Goal: Check status: Check status

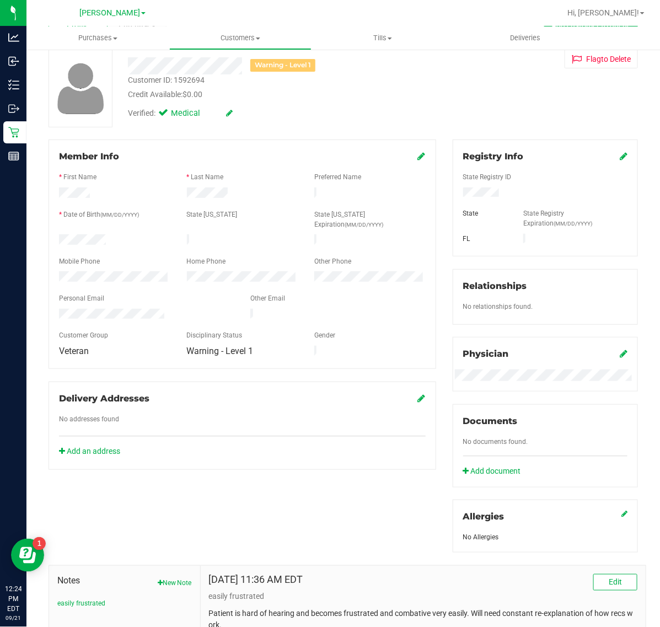
scroll to position [181, 0]
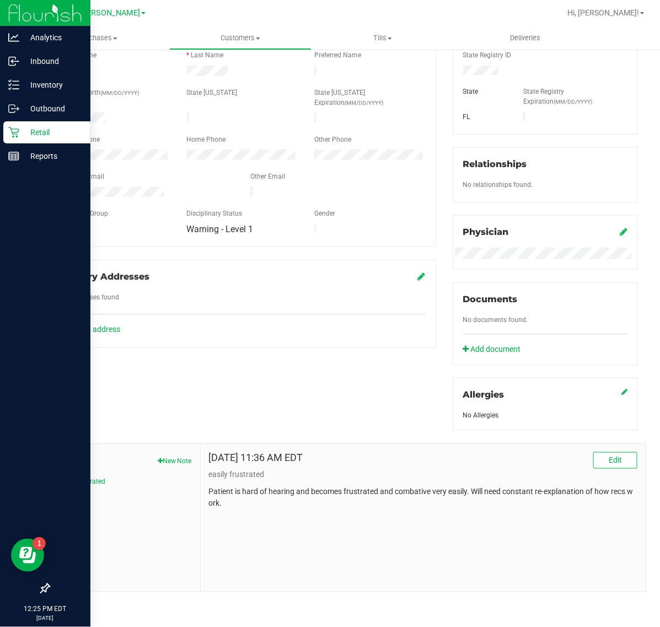
click at [8, 127] on icon at bounding box center [13, 132] width 11 height 11
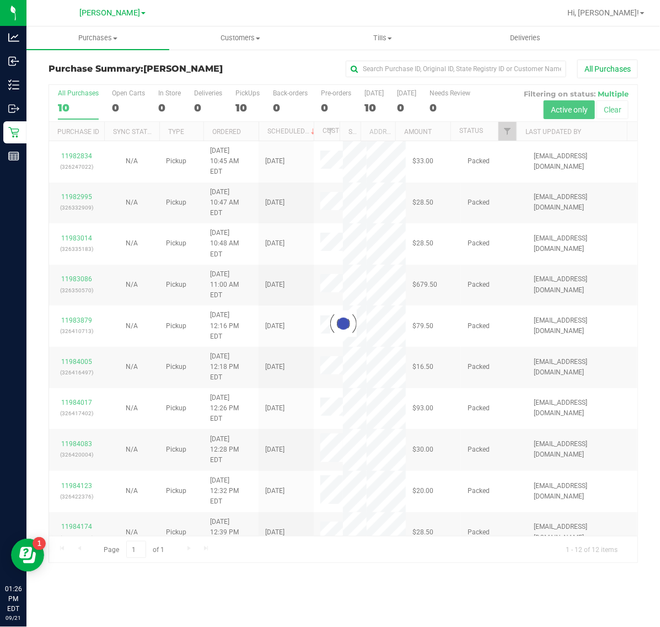
click at [637, 20] on div "Hi, [PERSON_NAME]!" at bounding box center [606, 12] width 86 height 19
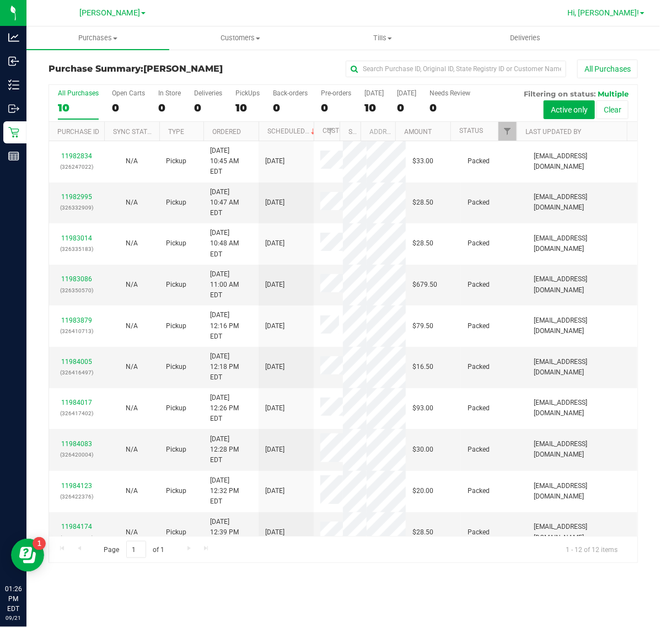
click at [627, 18] on link "Hi, [PERSON_NAME]!" at bounding box center [606, 13] width 86 height 12
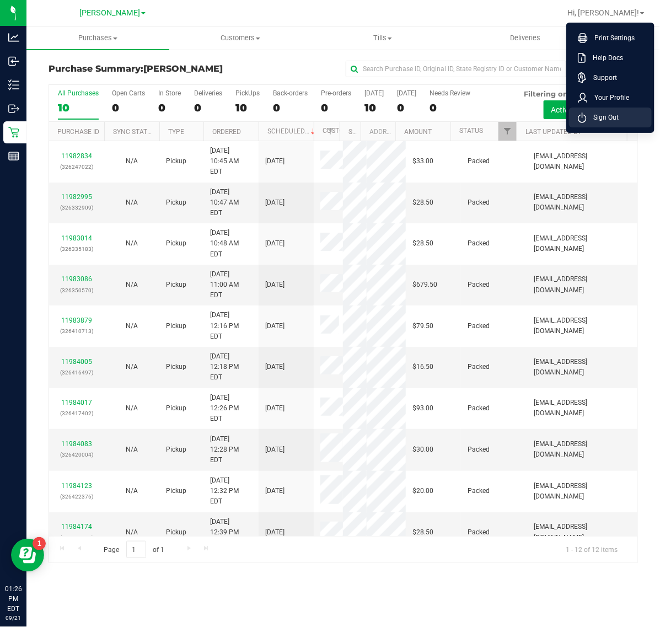
click at [601, 114] on span "Sign Out" at bounding box center [603, 117] width 32 height 11
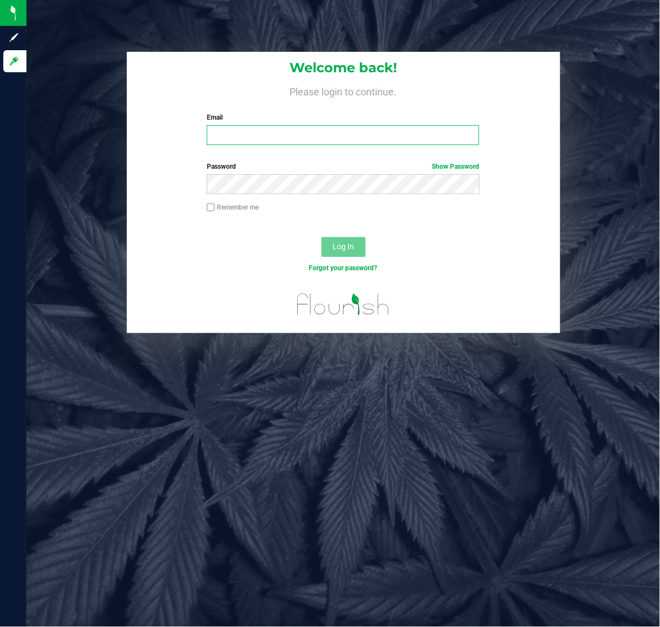
click at [426, 128] on input "Email" at bounding box center [343, 135] width 272 height 20
type input "crivera@liveparallel.com"
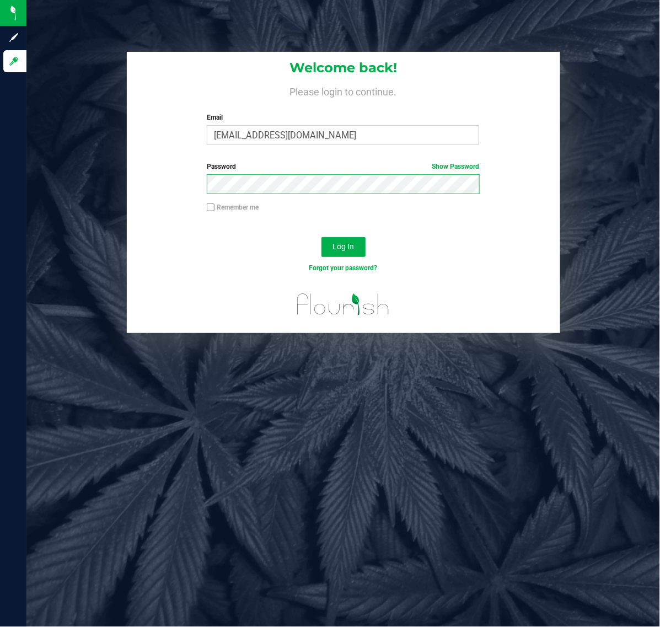
click at [321, 237] on button "Log In" at bounding box center [343, 247] width 44 height 20
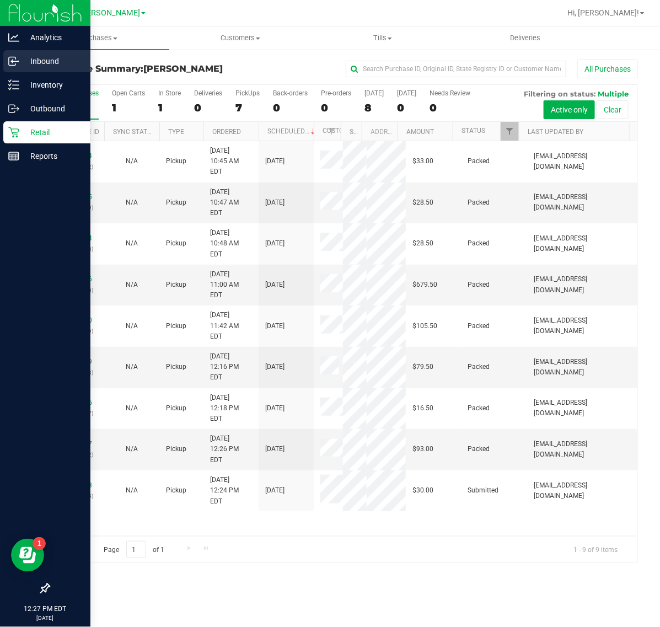
click at [36, 63] on p "Inbound" at bounding box center [52, 61] width 66 height 13
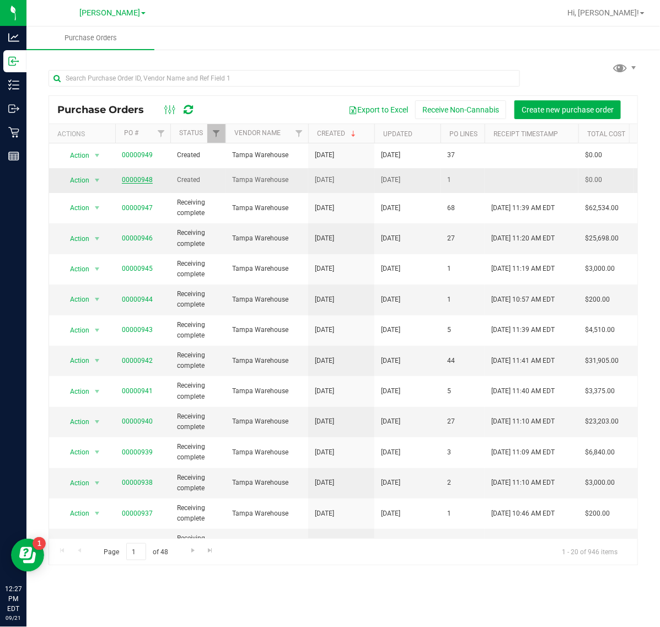
click at [149, 178] on link "00000948" at bounding box center [137, 180] width 31 height 8
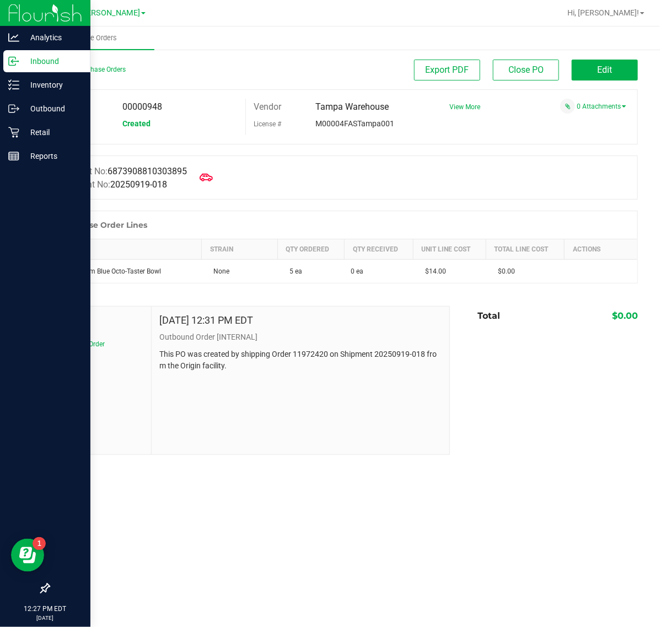
click at [19, 56] on p "Inbound" at bounding box center [52, 61] width 66 height 13
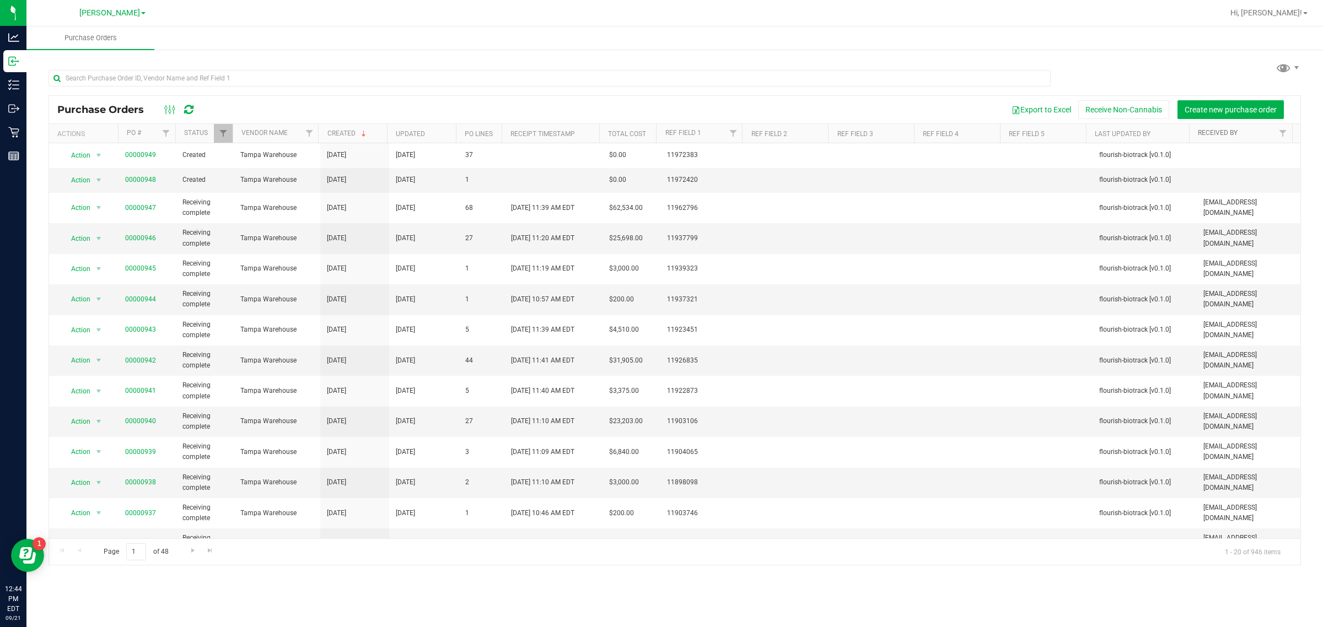
click at [659, 134] on link "Received By" at bounding box center [1218, 133] width 40 height 8
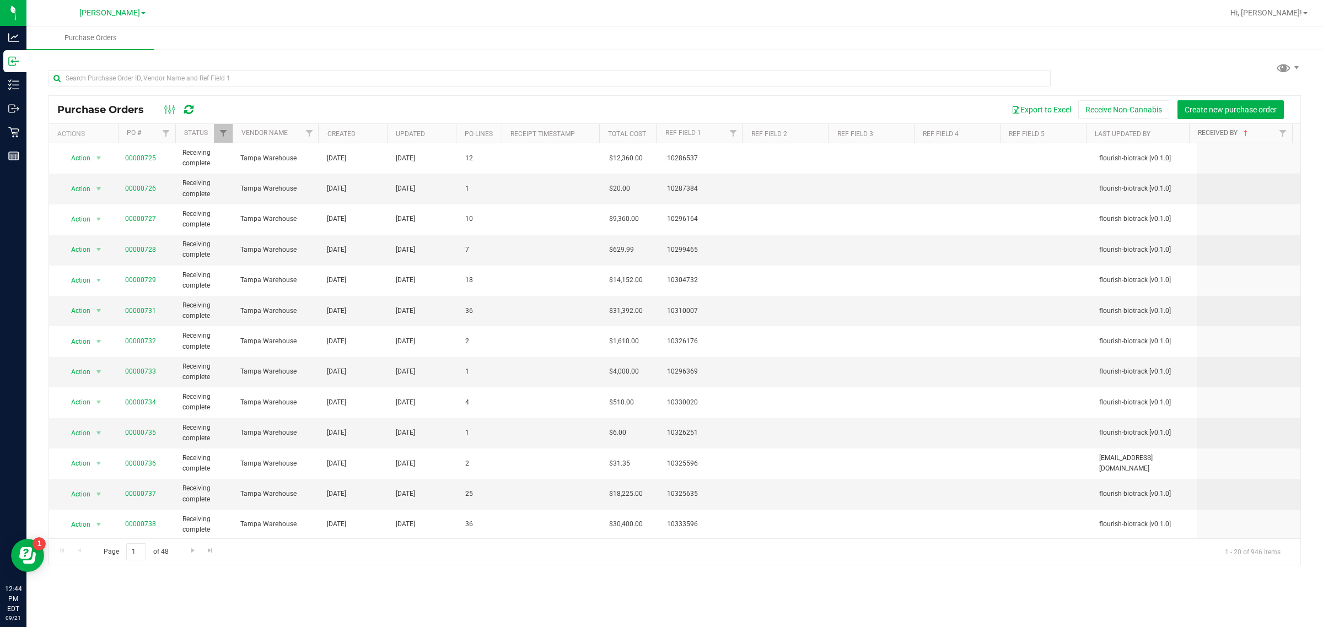
click at [659, 134] on link "Received By" at bounding box center [1224, 133] width 52 height 8
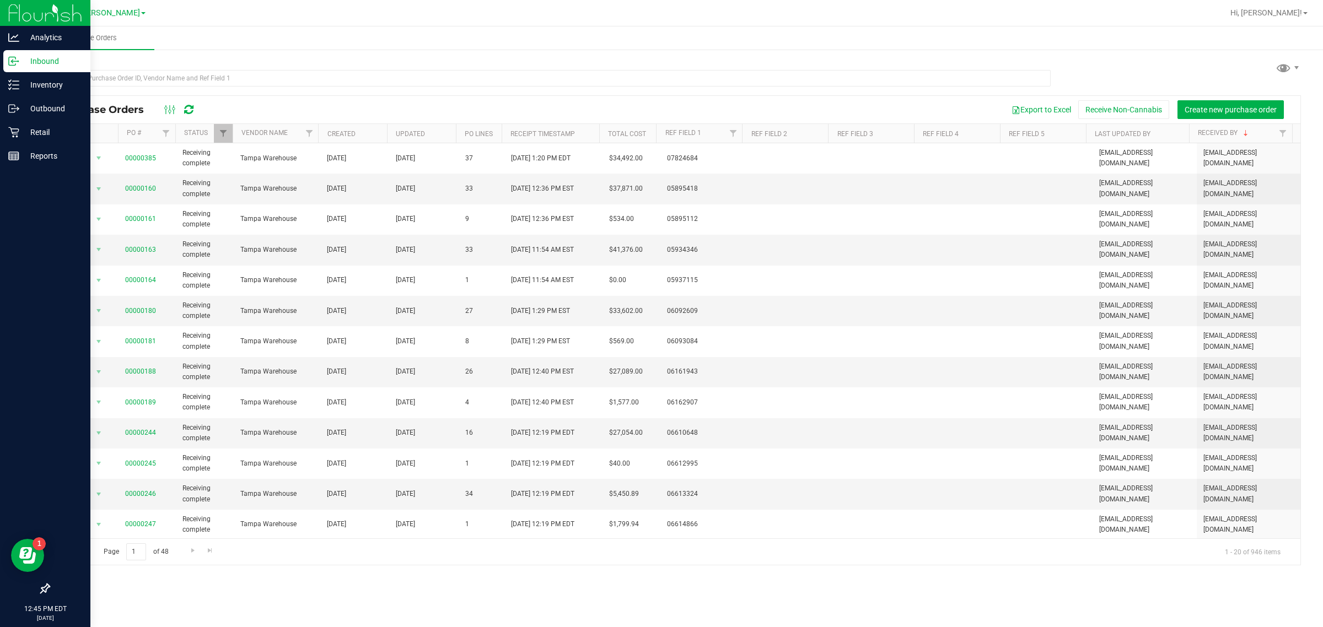
click at [18, 63] on icon at bounding box center [13, 61] width 11 height 11
click at [36, 89] on p "Inventory" at bounding box center [52, 84] width 66 height 13
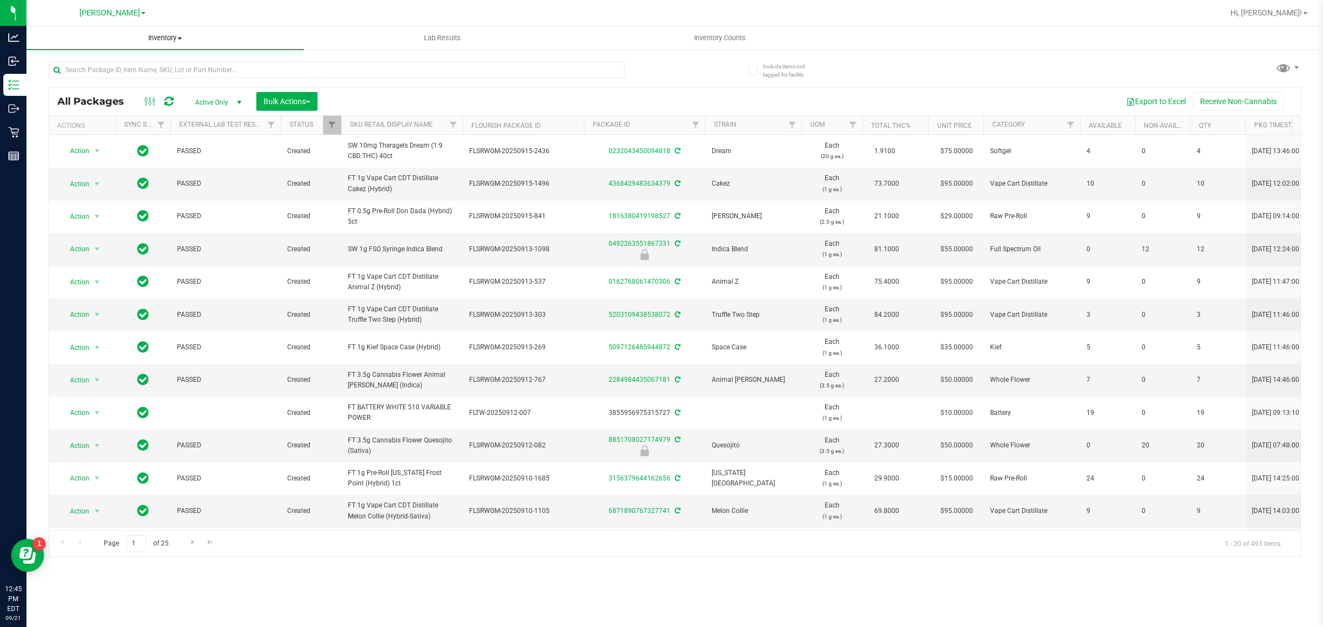
click at [174, 37] on span "Inventory" at bounding box center [164, 38] width 277 height 10
click at [337, 2] on div at bounding box center [710, 12] width 1026 height 21
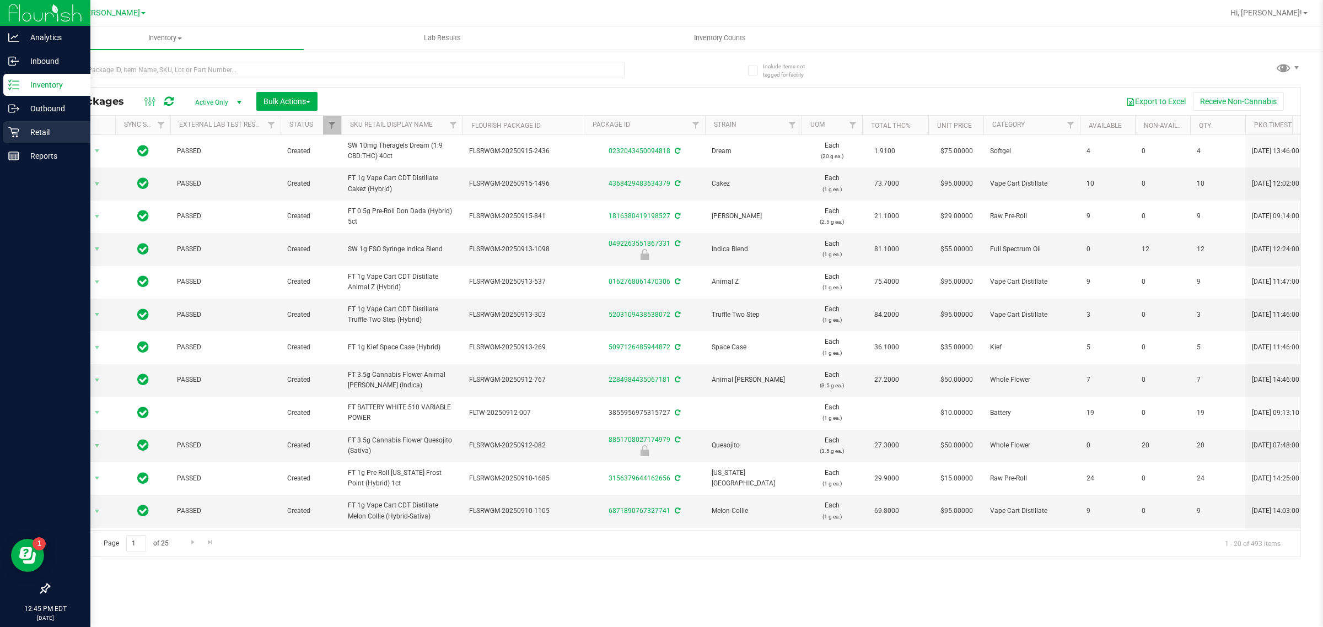
click at [9, 142] on div "Retail" at bounding box center [46, 132] width 87 height 22
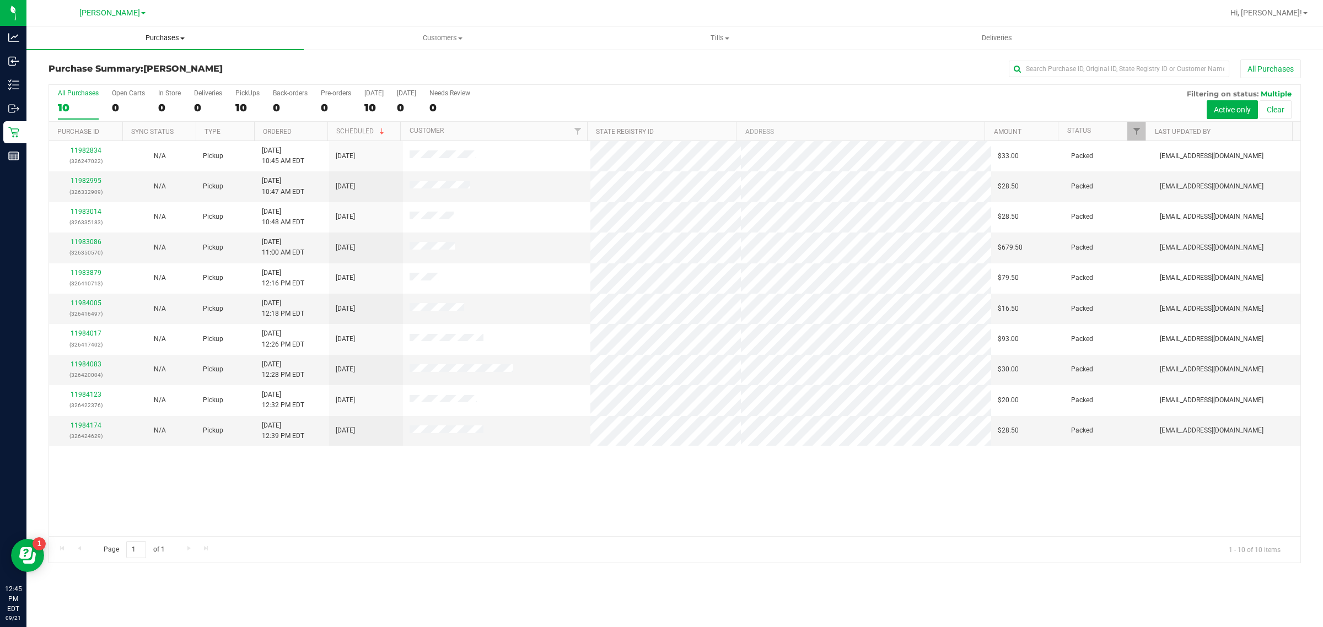
click at [164, 36] on span "Purchases" at bounding box center [164, 38] width 277 height 10
click at [138, 94] on li "All purchases" at bounding box center [164, 93] width 277 height 13
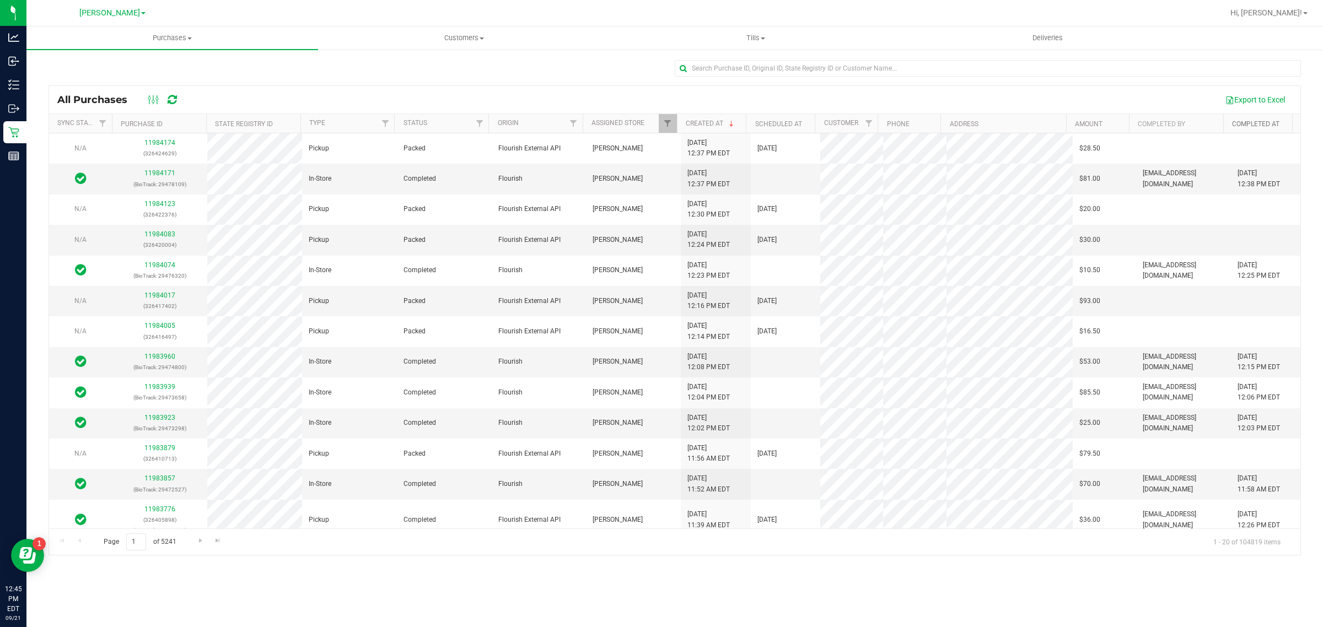
click at [659, 123] on link "Completed At" at bounding box center [1255, 124] width 47 height 8
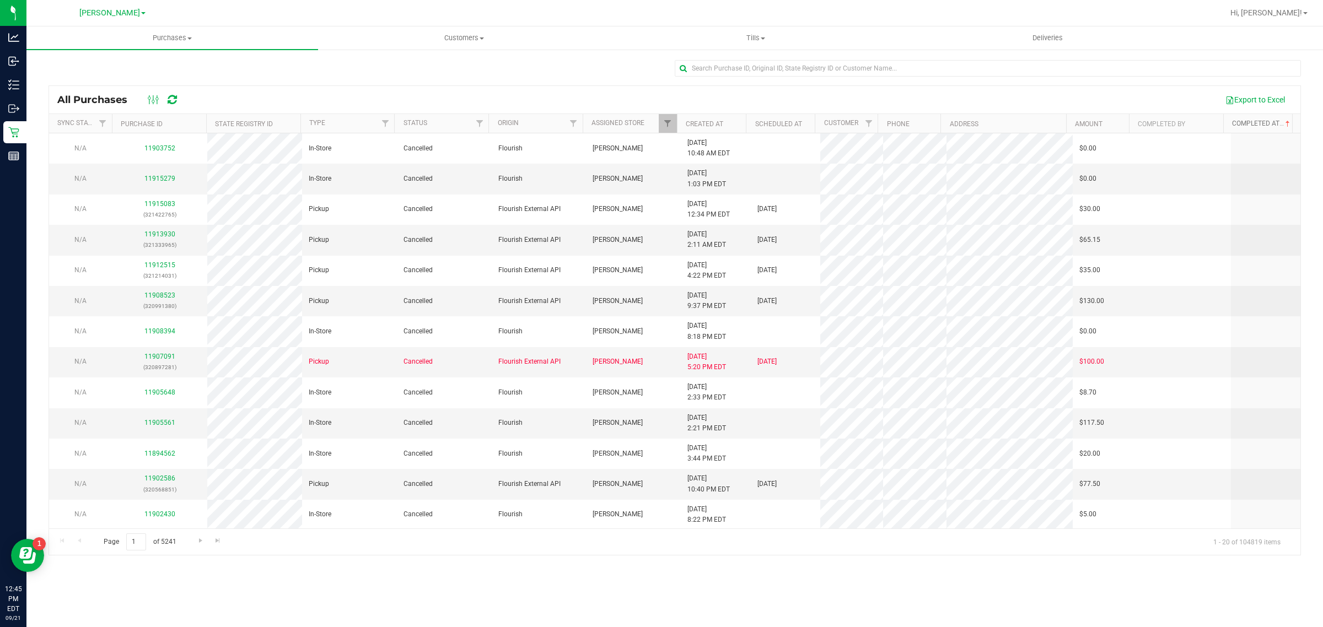
click at [659, 125] on link "Completed At" at bounding box center [1262, 124] width 60 height 8
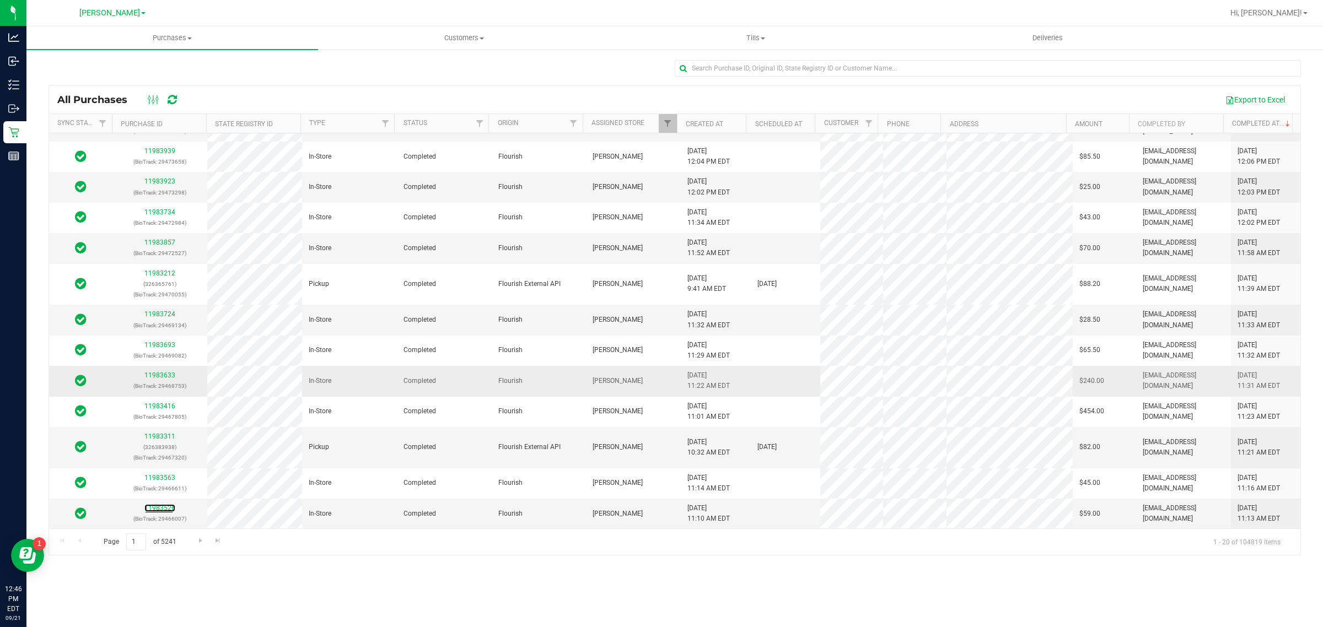
scroll to position [270, 0]
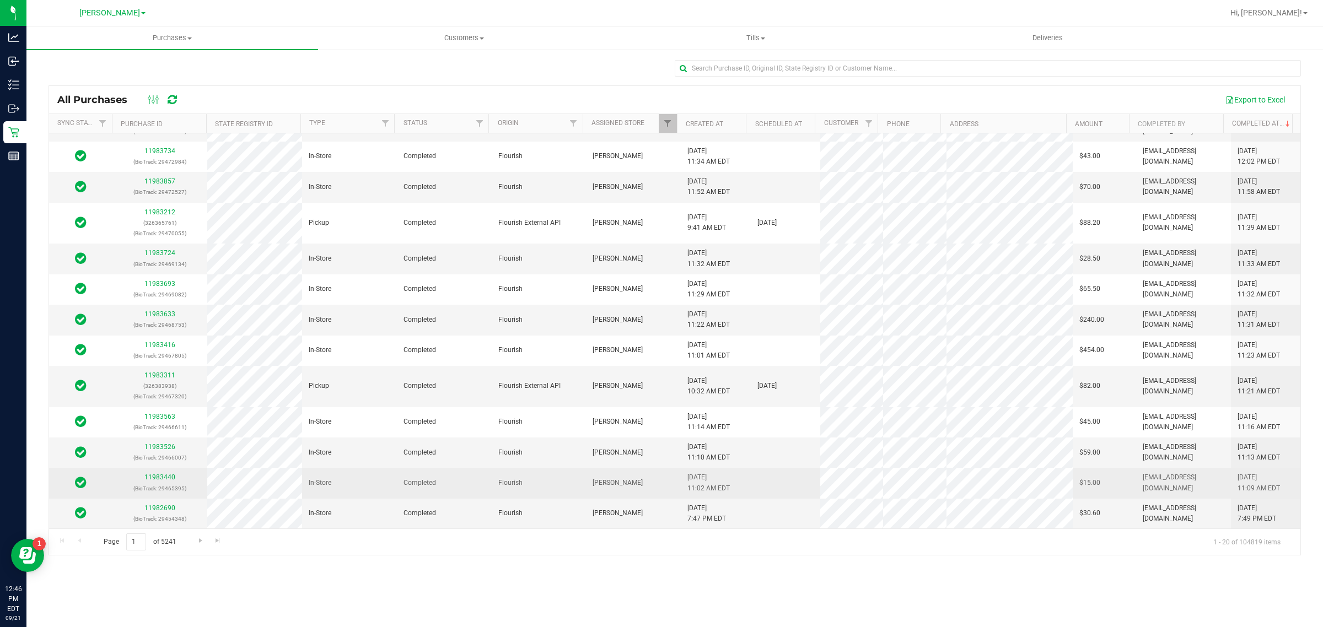
click at [170, 482] on div "11983440 (BioTrack: 29465395)" at bounding box center [160, 482] width 82 height 21
click at [169, 475] on link "11983440" at bounding box center [159, 478] width 31 height 8
